Goal: Book appointment/travel/reservation

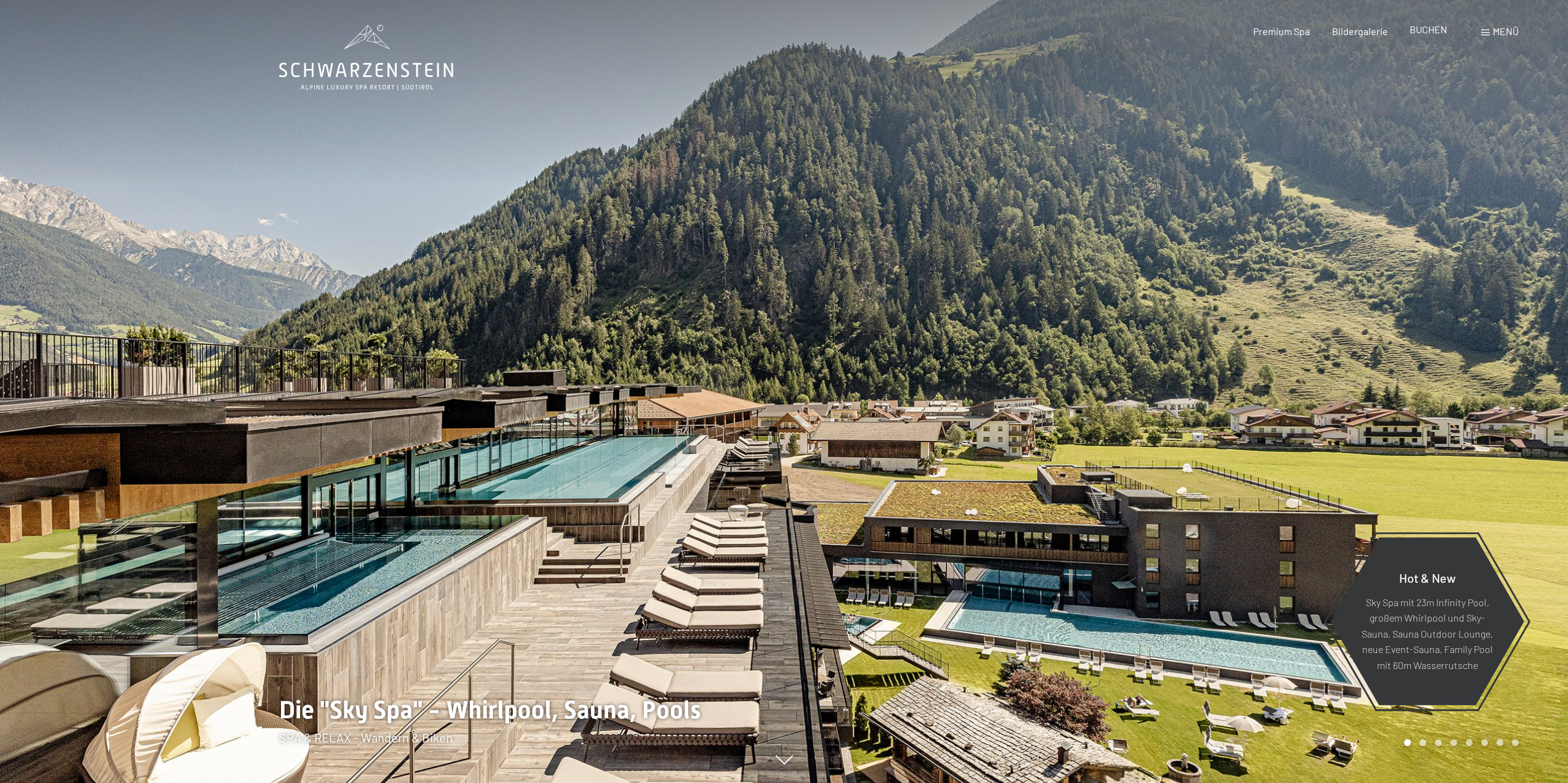
click at [1412, 30] on span "BUCHEN" at bounding box center [1428, 29] width 38 height 11
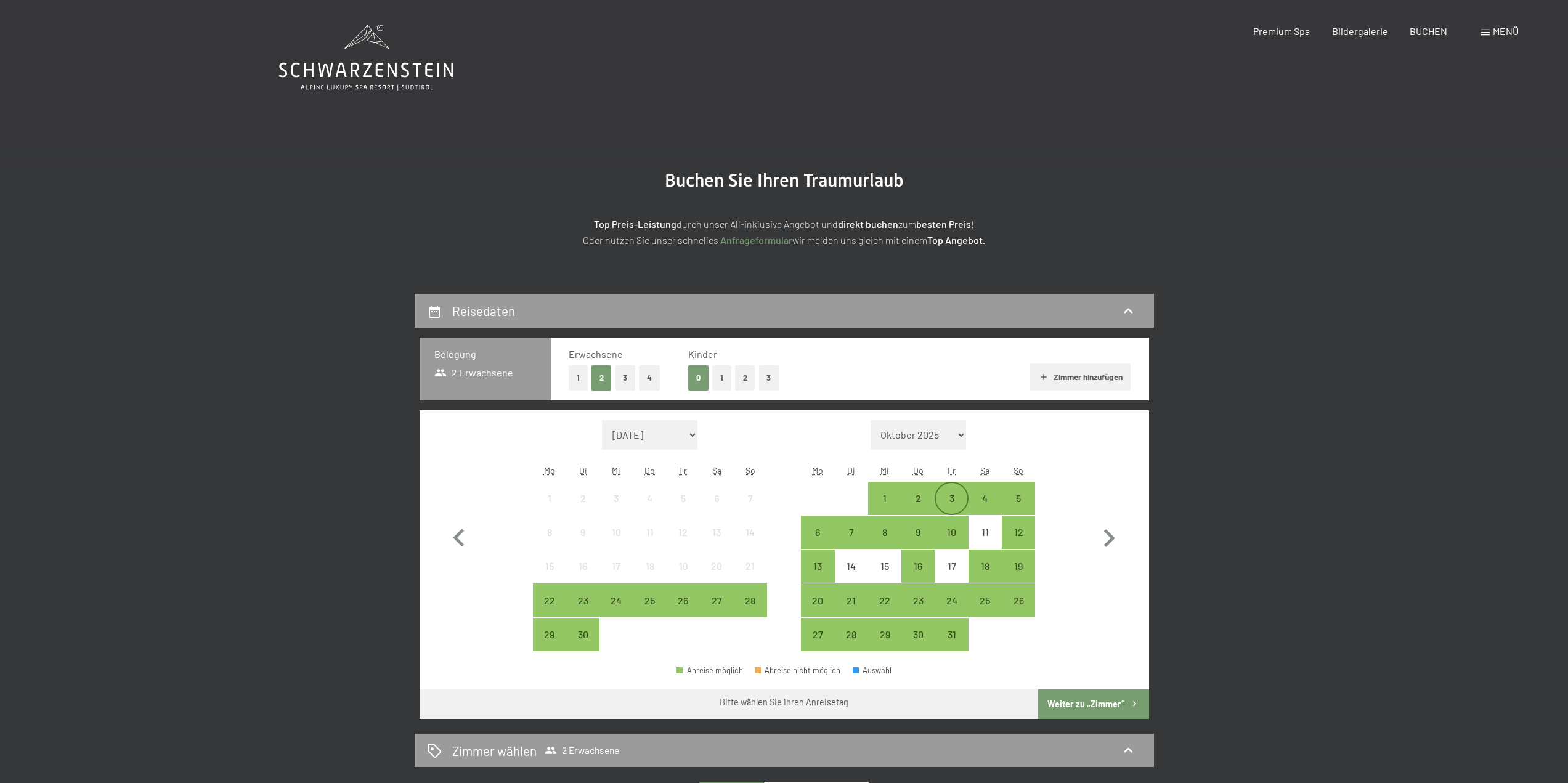
click at [951, 496] on div "3" at bounding box center [951, 509] width 31 height 31
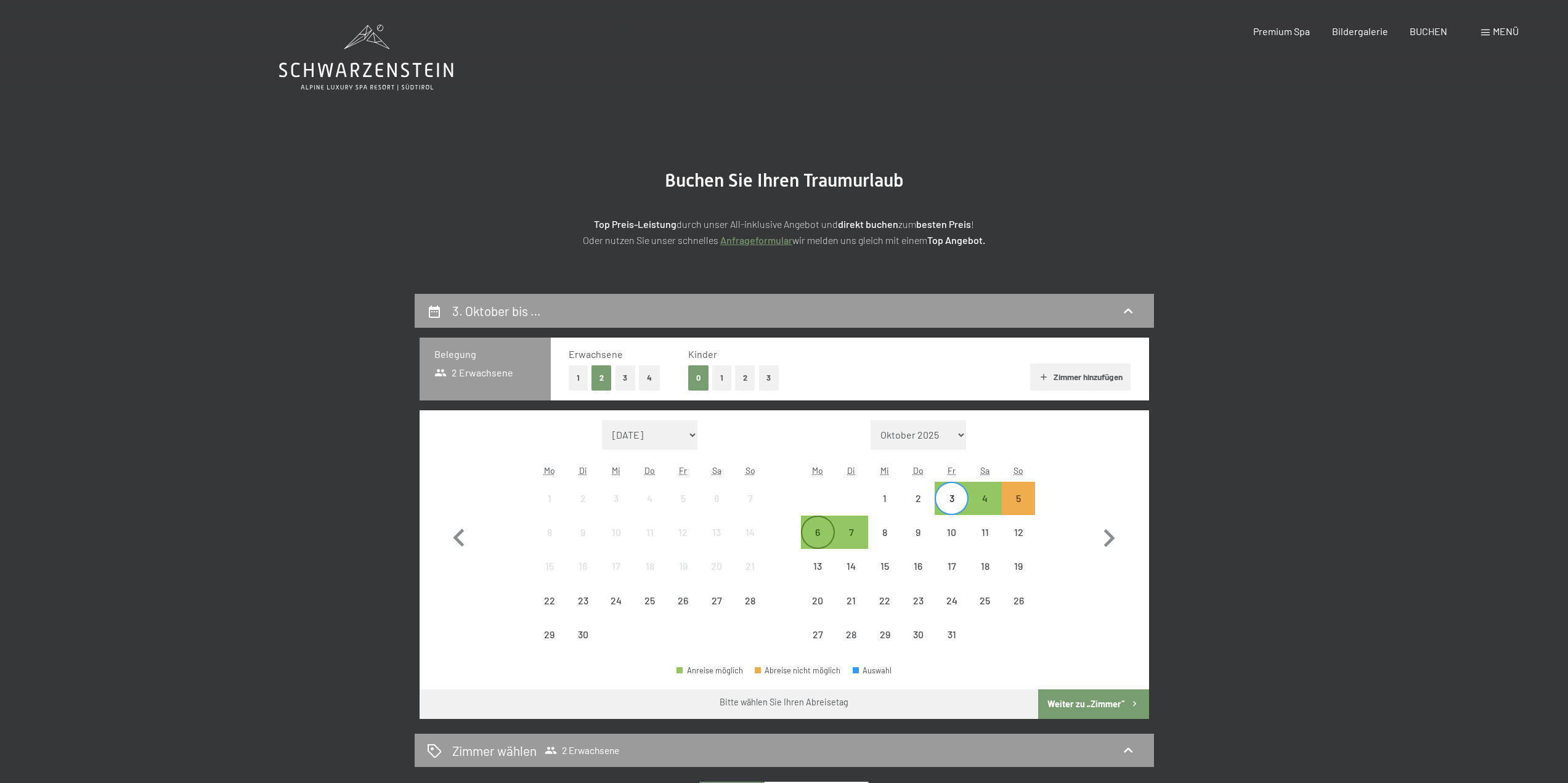
click at [814, 535] on div "6" at bounding box center [817, 542] width 31 height 31
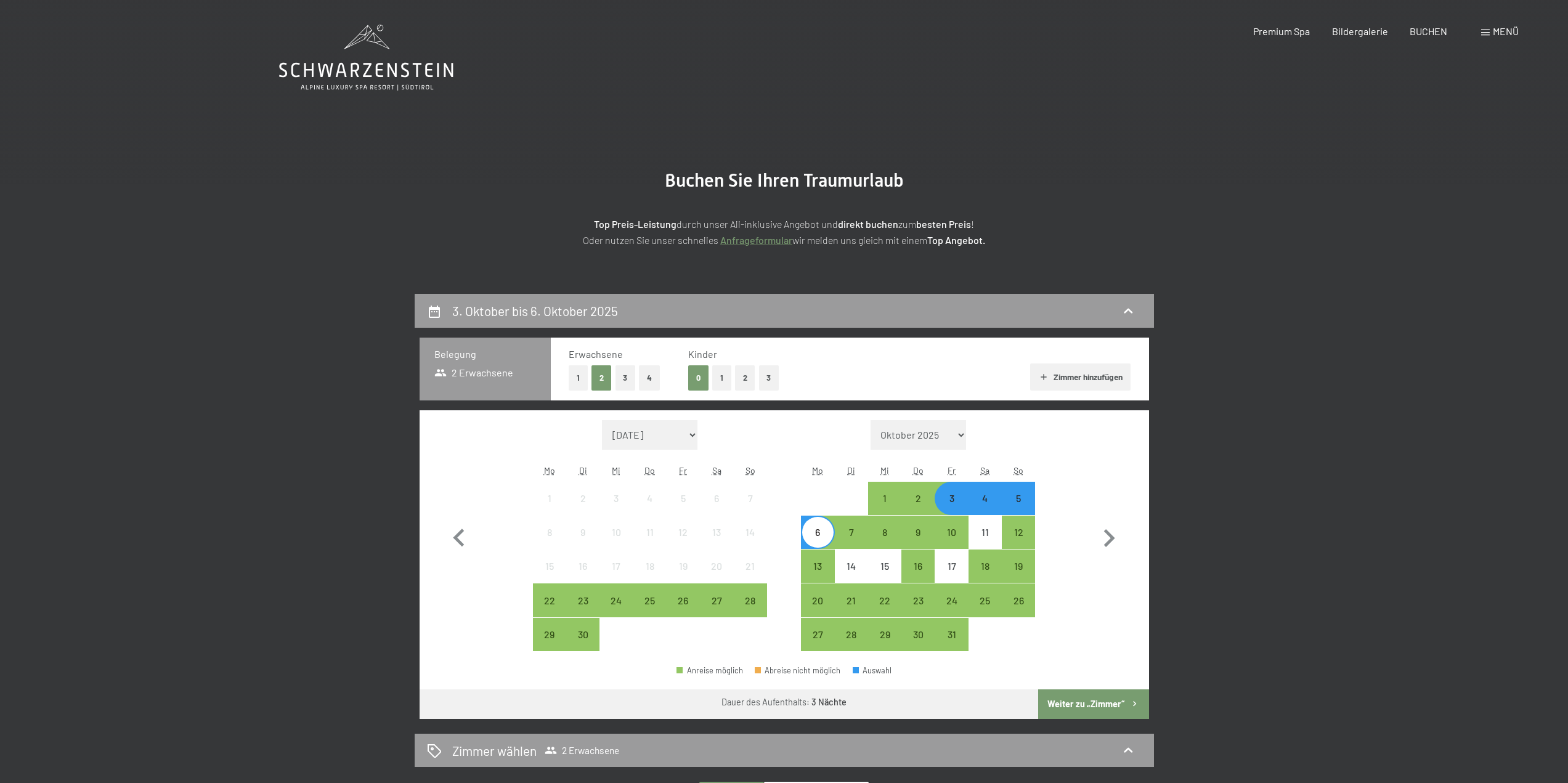
click at [1116, 698] on button "Weiter zu „Zimmer“" at bounding box center [1093, 703] width 110 height 30
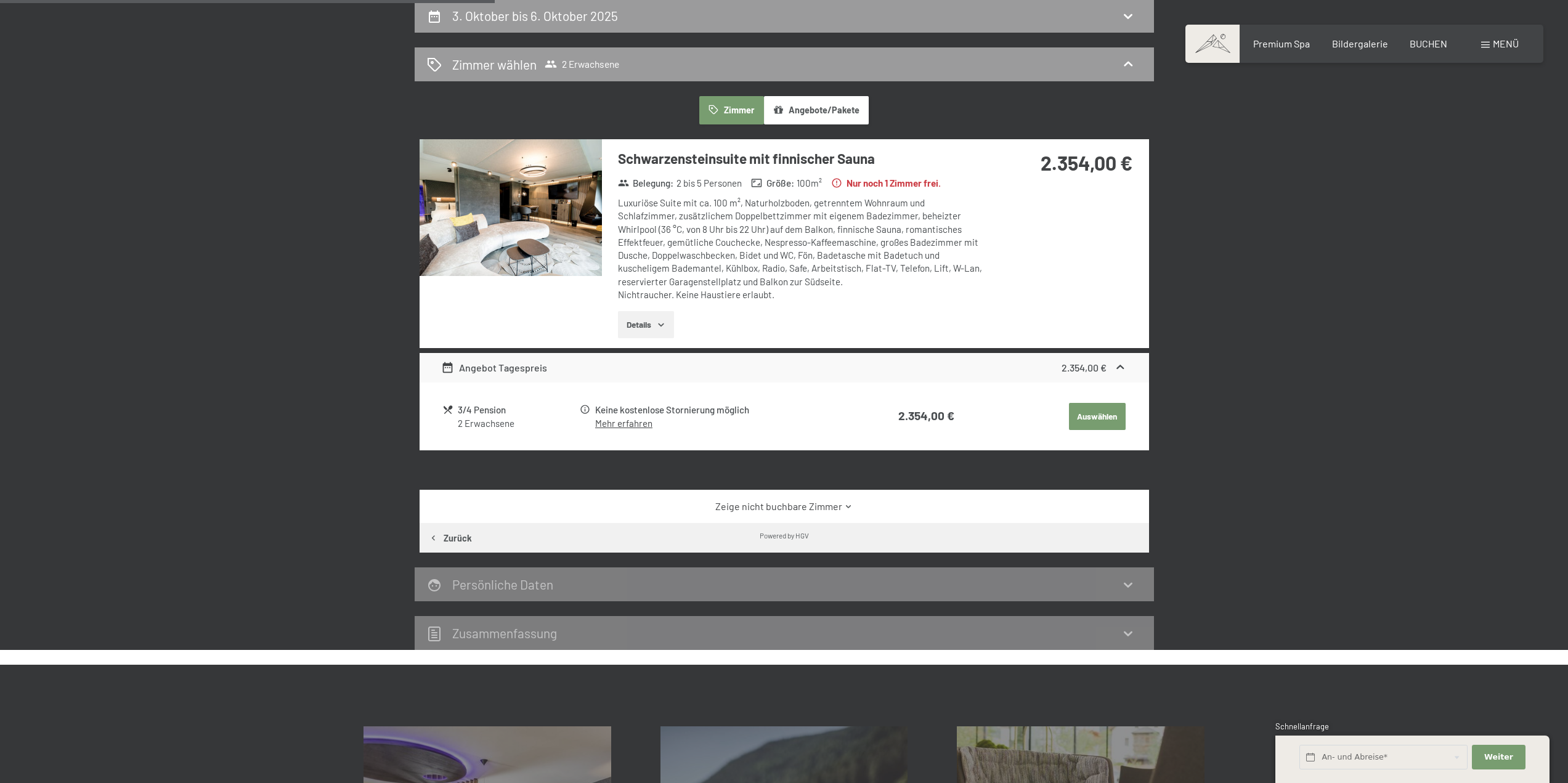
scroll to position [294, 0]
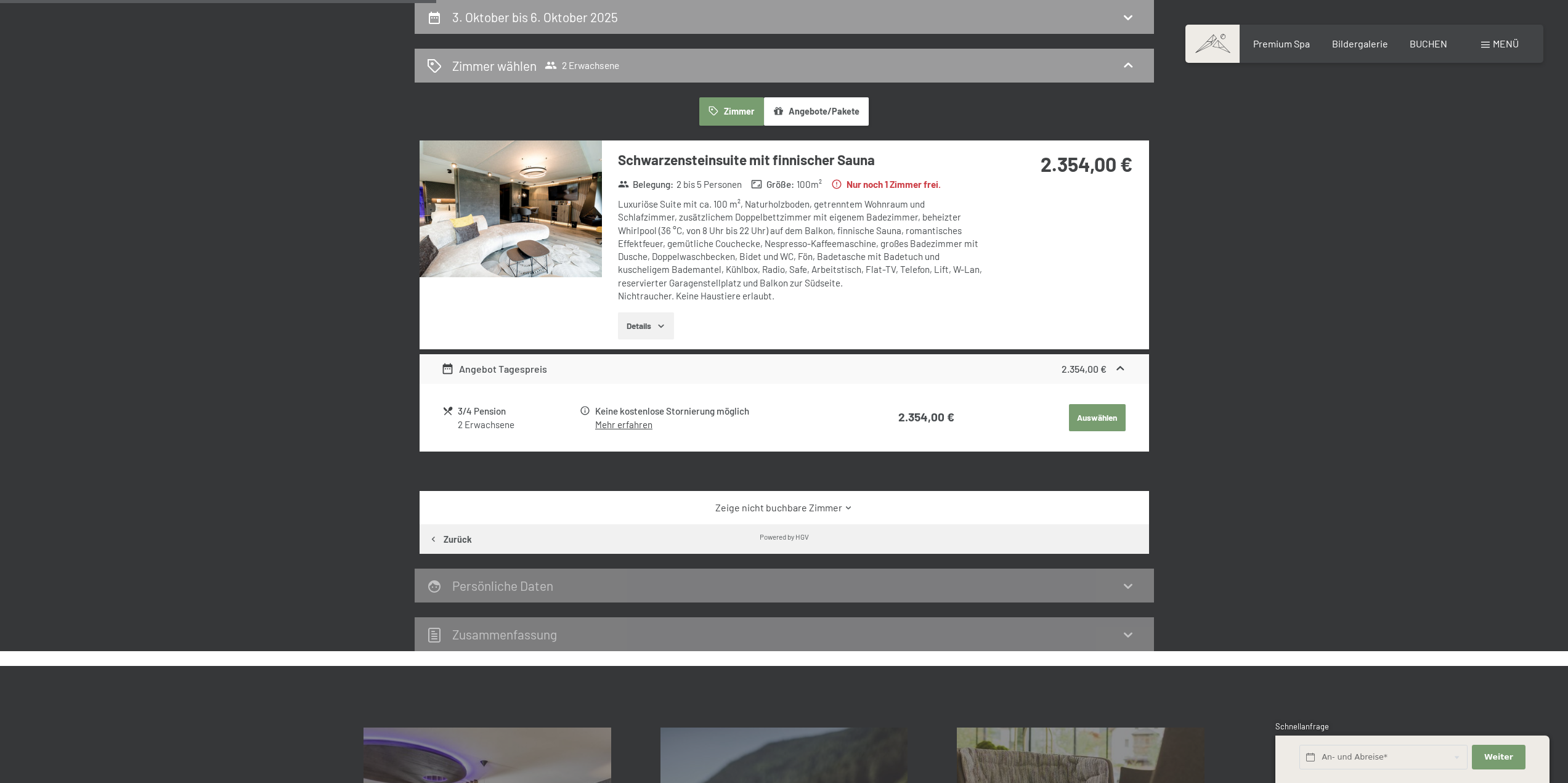
click at [813, 111] on button "Angebote/Pakete" at bounding box center [816, 111] width 105 height 28
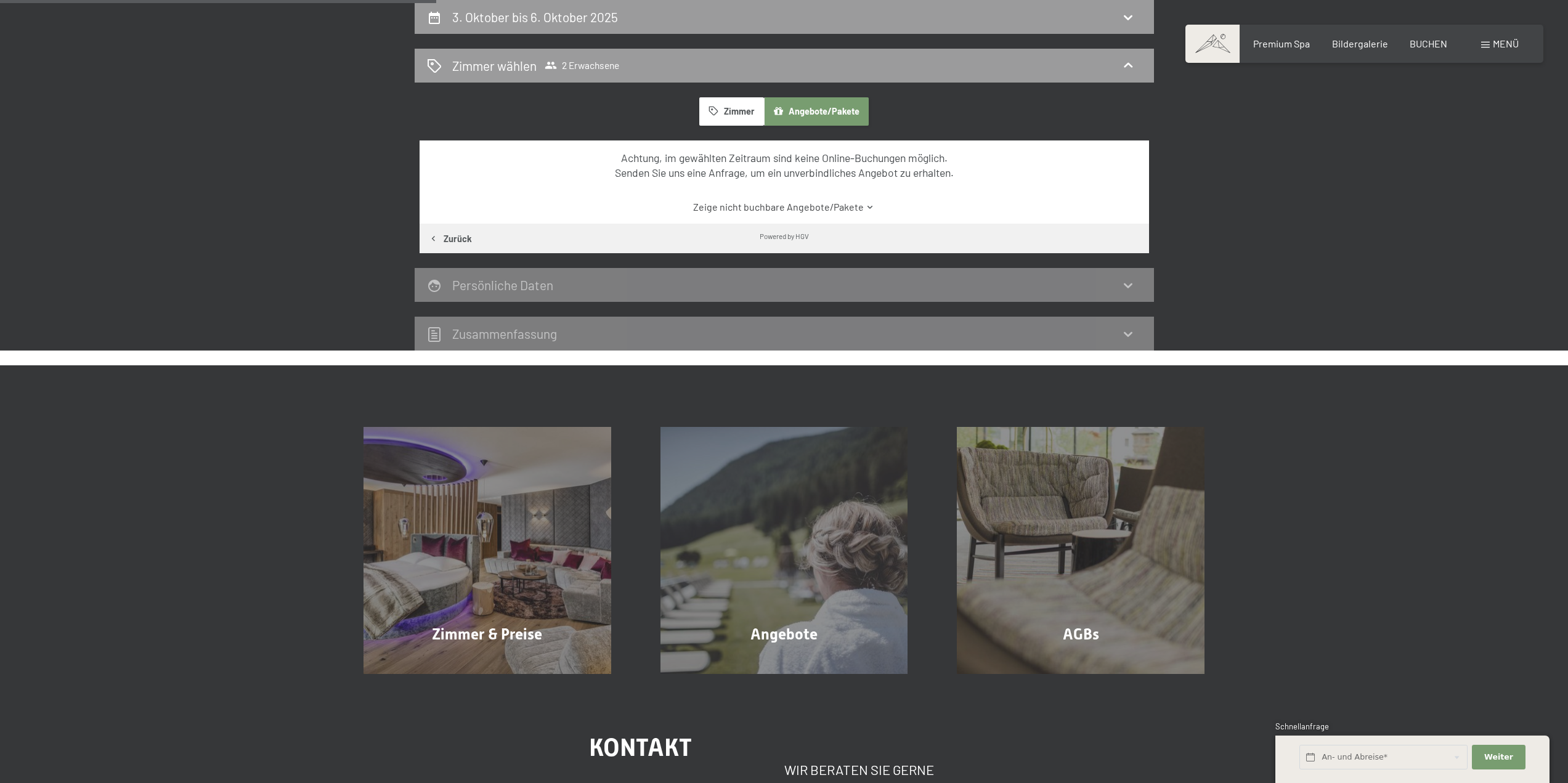
click at [724, 113] on button "Zimmer" at bounding box center [731, 111] width 64 height 28
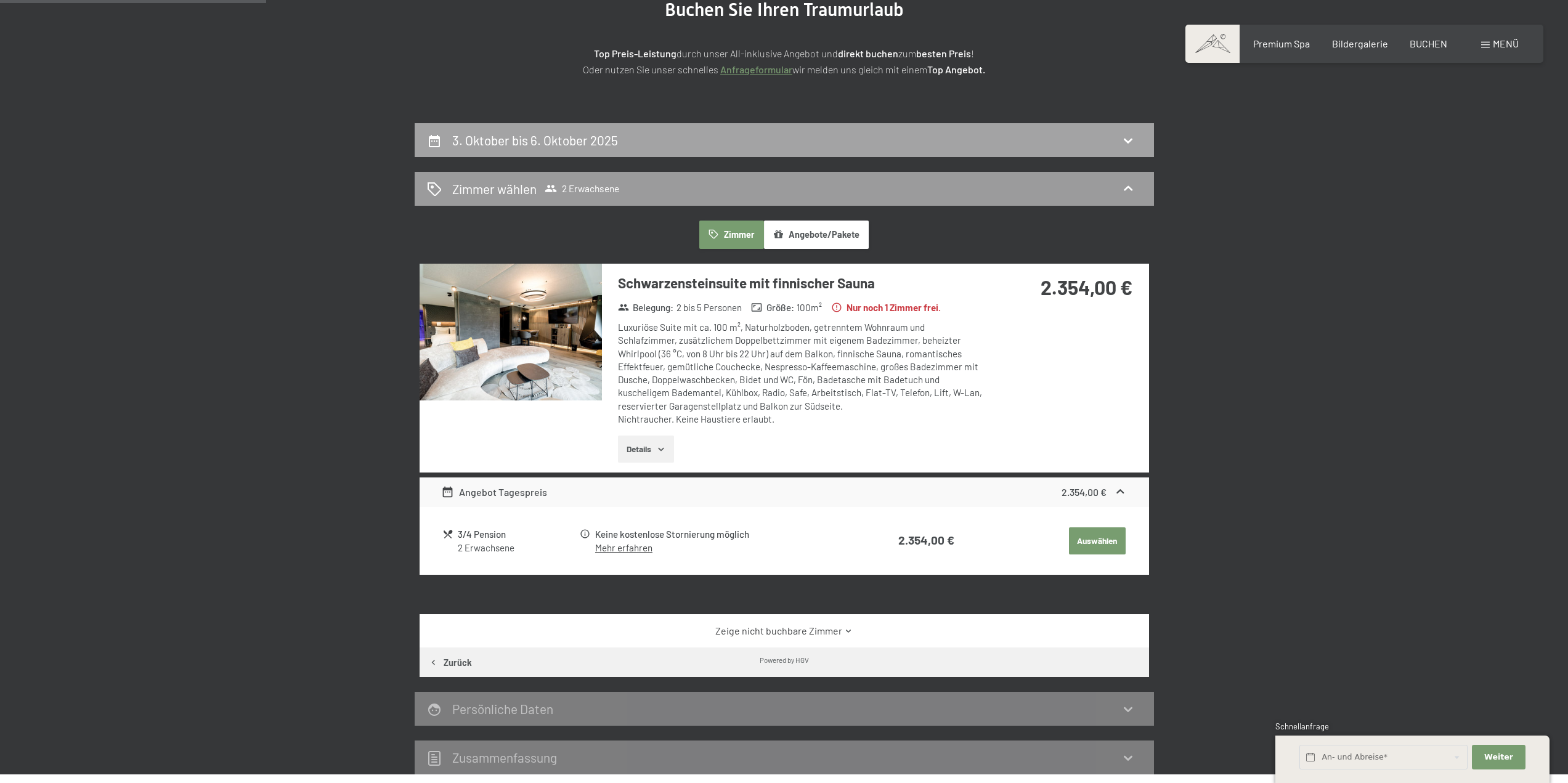
click at [727, 147] on div "3. Oktober bis 6. Oktober 2025" at bounding box center [784, 140] width 714 height 18
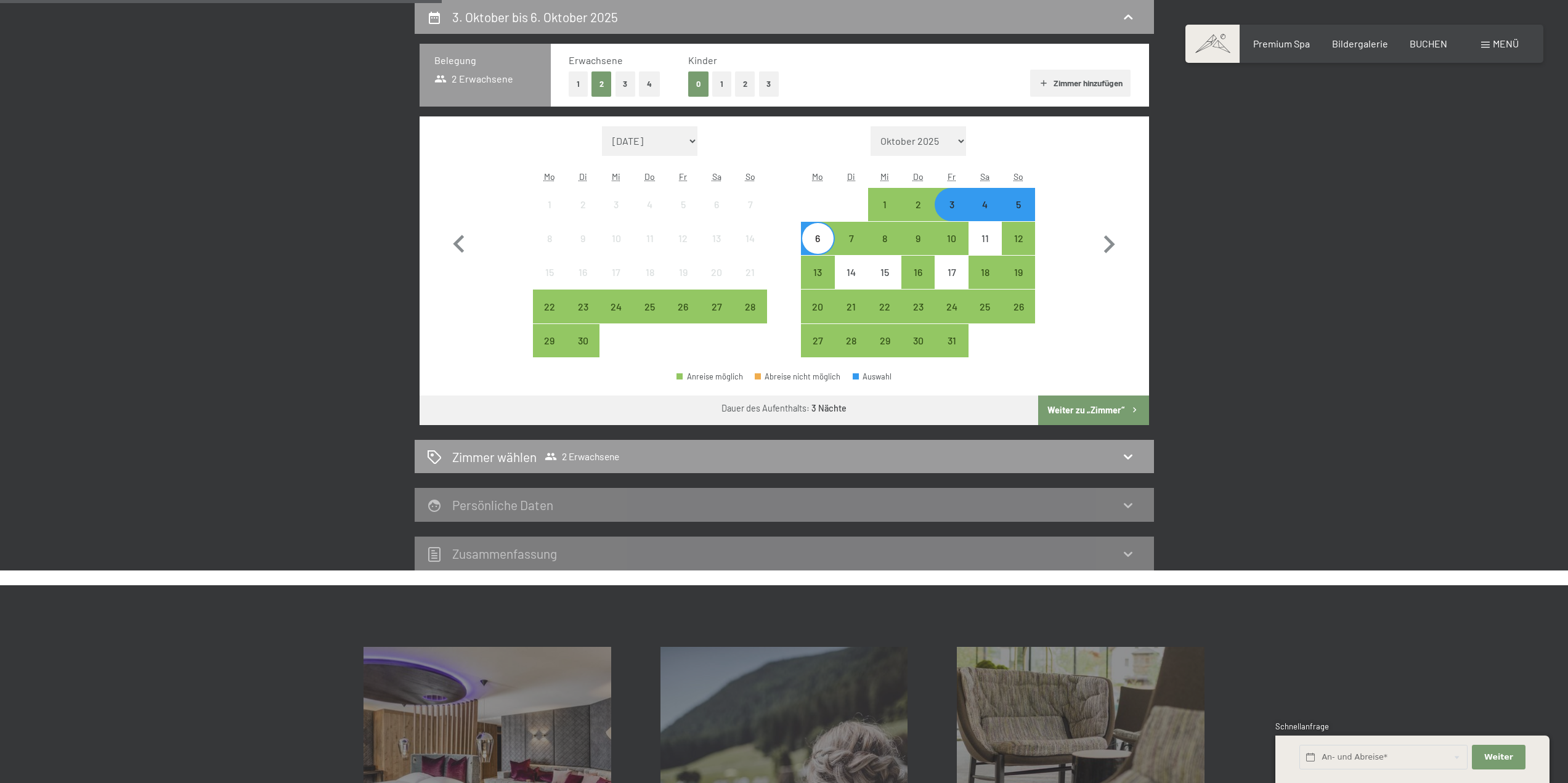
click at [985, 208] on div "4" at bounding box center [985, 215] width 31 height 31
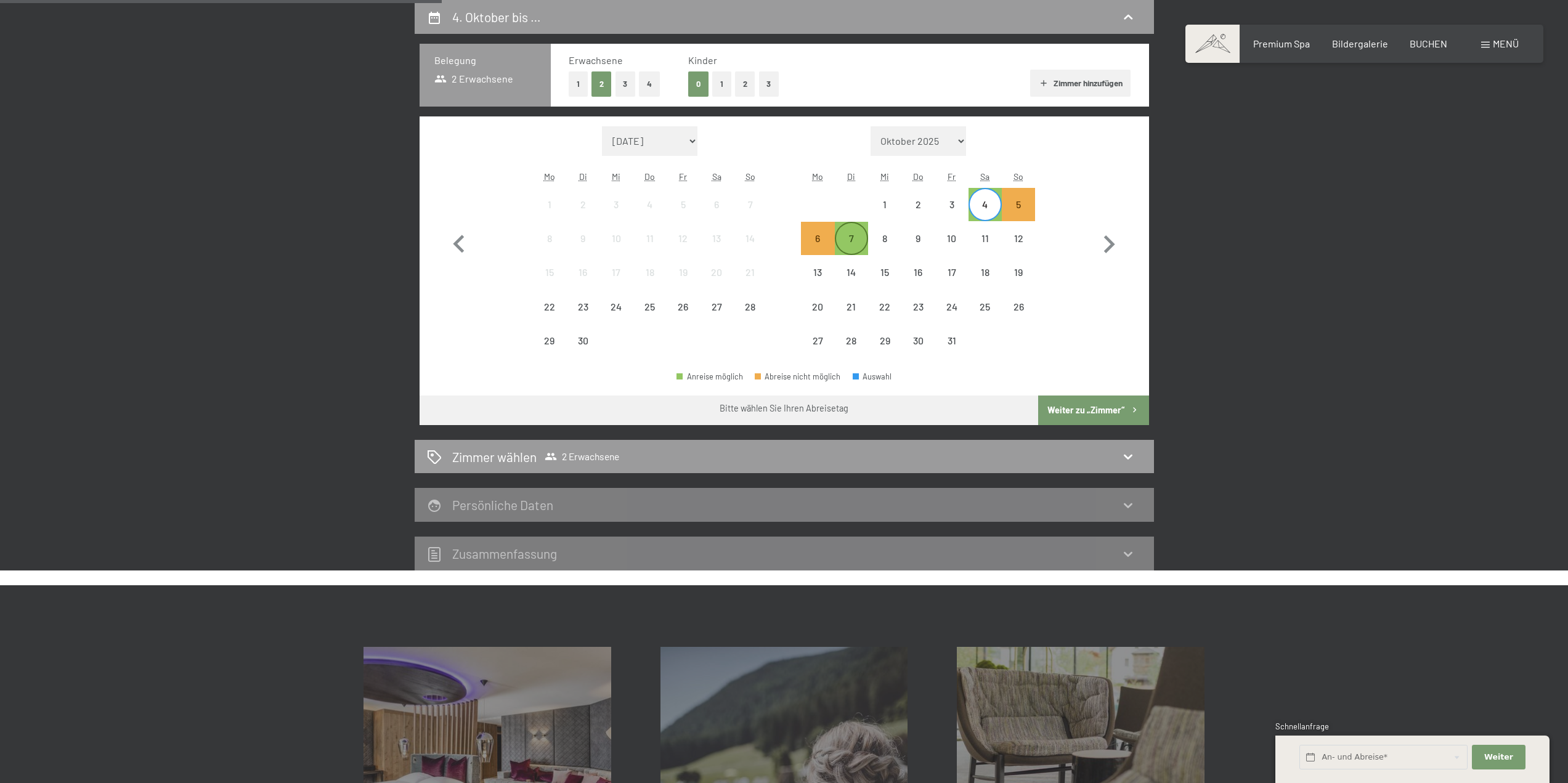
click at [864, 235] on div "7" at bounding box center [851, 249] width 31 height 31
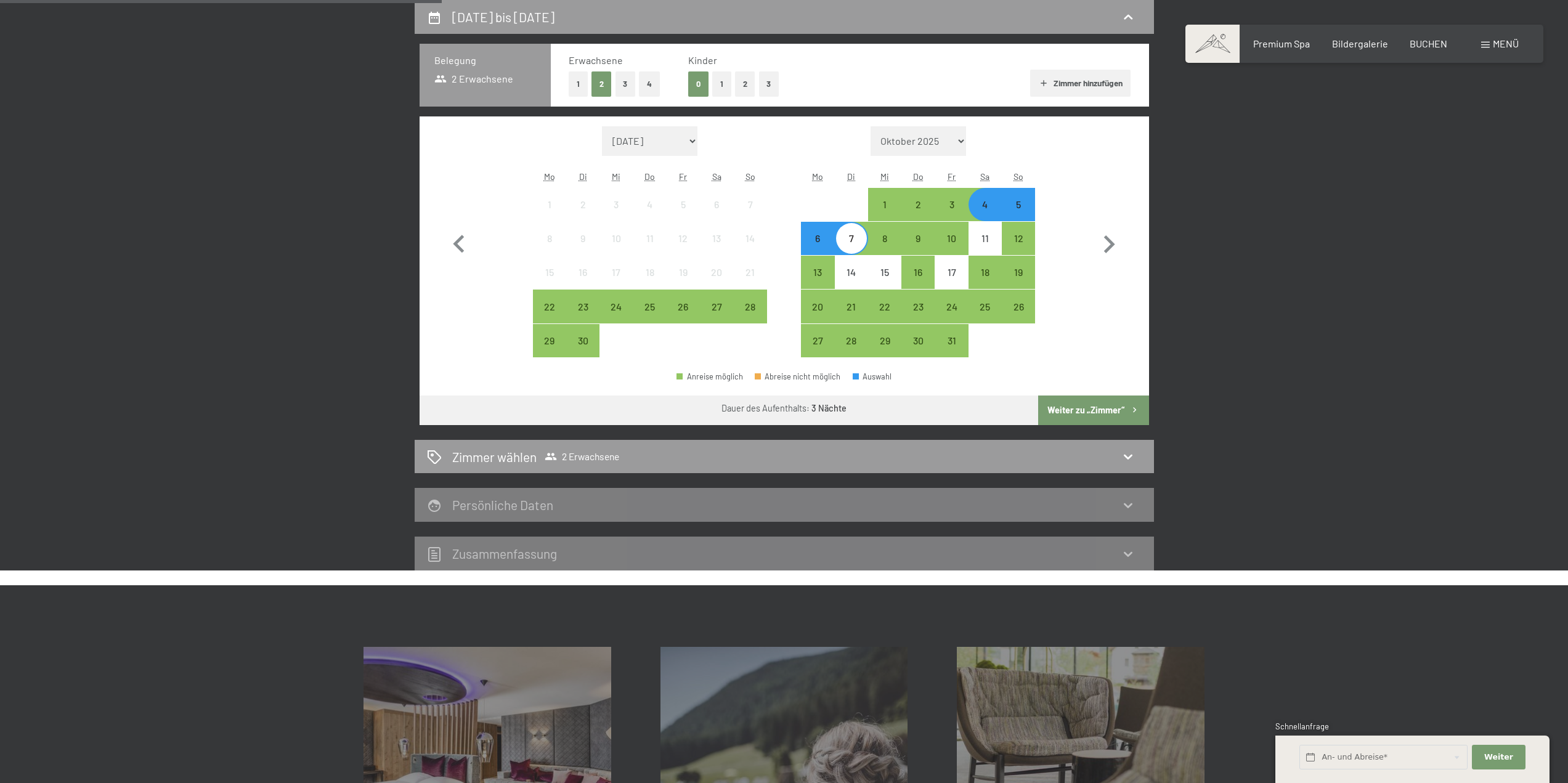
click at [1128, 418] on button "Weiter zu „Zimmer“" at bounding box center [1093, 410] width 110 height 30
